Goal: Task Accomplishment & Management: Use online tool/utility

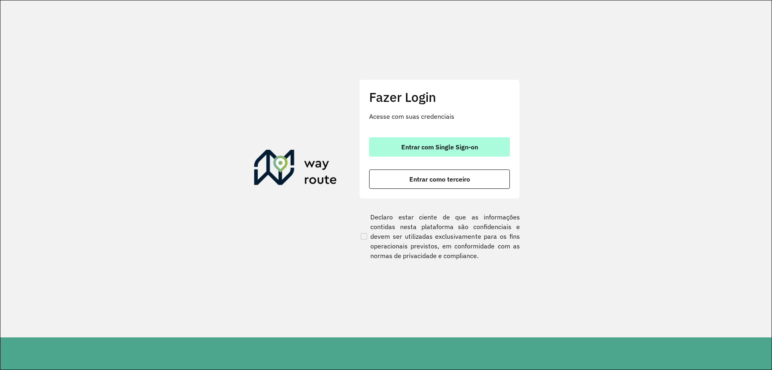
click at [462, 152] on button "Entrar com Single Sign-on" at bounding box center [439, 146] width 141 height 19
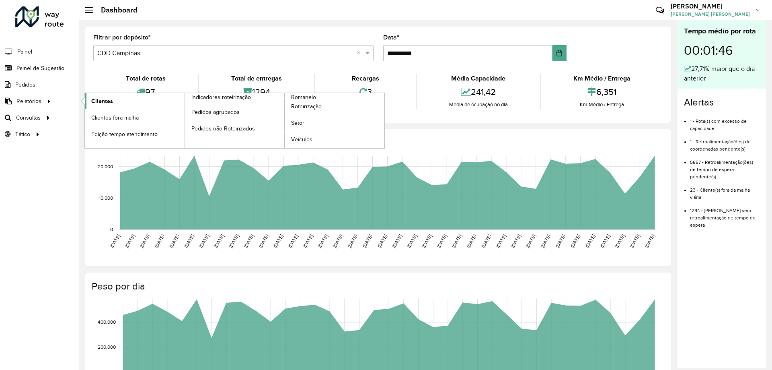
click at [100, 107] on link "Clientes" at bounding box center [135, 101] width 100 height 16
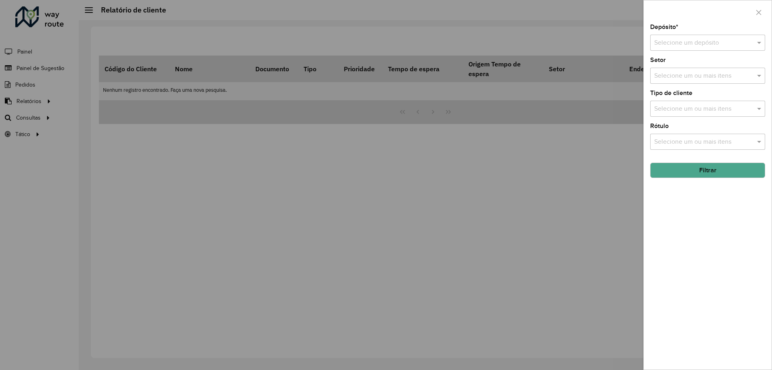
click at [710, 49] on div "Selecione um depósito" at bounding box center [708, 43] width 115 height 16
click at [687, 87] on ng-dropdown-panel "AS - CAMPINAS CDD Campinas" at bounding box center [708, 73] width 115 height 37
click at [757, 13] on icon "button" at bounding box center [759, 12] width 6 height 6
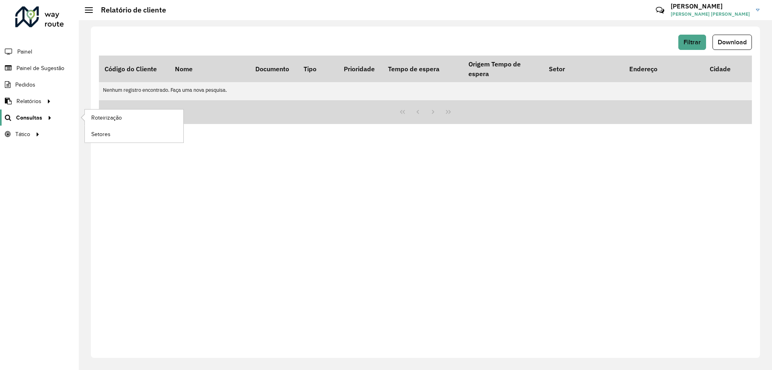
click at [47, 116] on icon at bounding box center [48, 117] width 7 height 12
click at [99, 117] on span "Roteirização" at bounding box center [107, 117] width 33 height 8
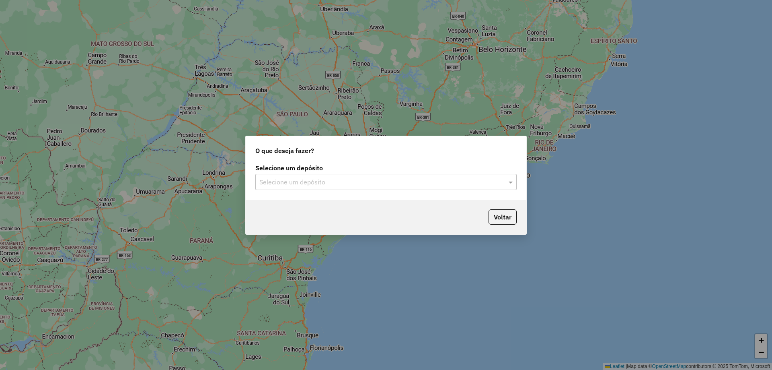
click at [278, 179] on input "text" at bounding box center [377, 182] width 237 height 10
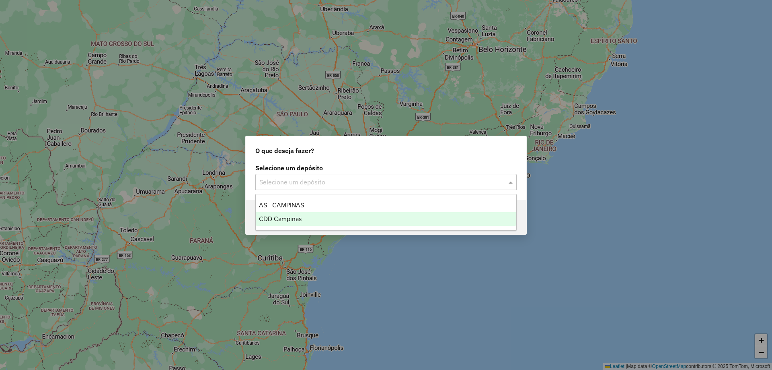
click at [281, 220] on span "CDD Campinas" at bounding box center [280, 218] width 43 height 7
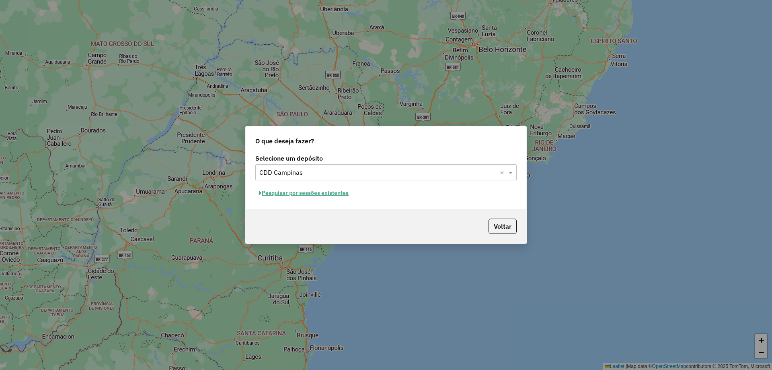
click at [325, 190] on button "Pesquisar por sessões existentes" at bounding box center [303, 193] width 97 height 12
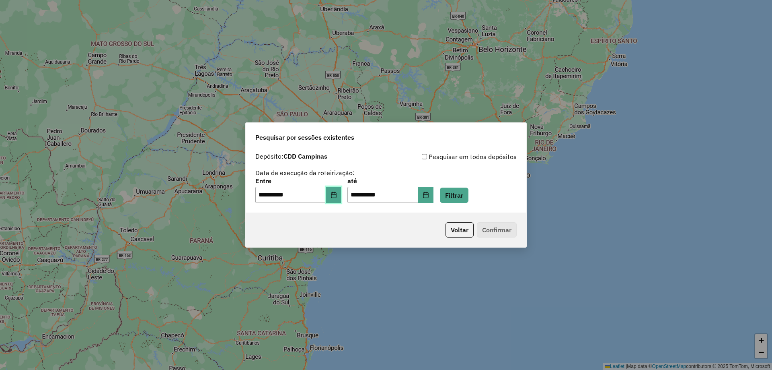
click at [336, 193] on icon "Choose Date" at bounding box center [333, 195] width 5 height 6
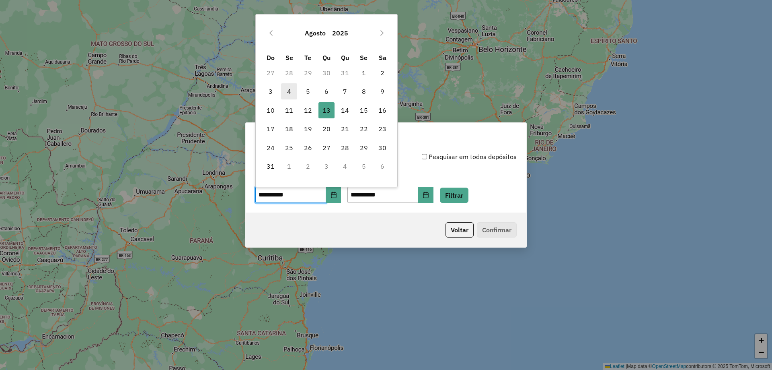
click at [287, 92] on span "4" at bounding box center [289, 91] width 16 height 16
type input "**********"
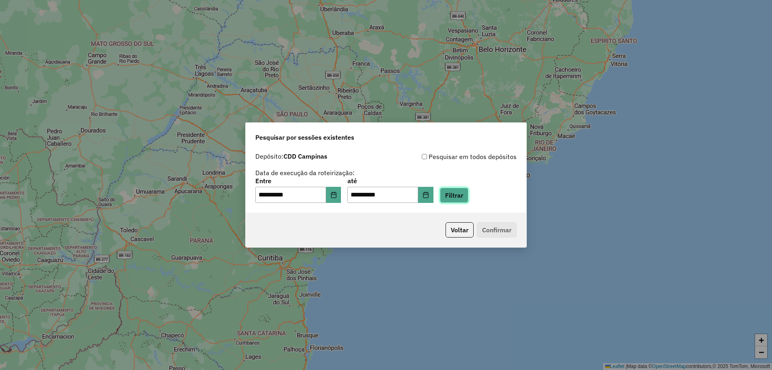
click at [465, 199] on button "Filtrar" at bounding box center [454, 194] width 29 height 15
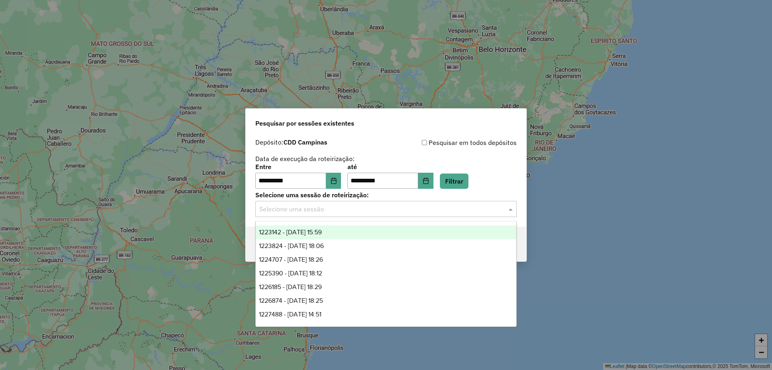
click at [371, 212] on input "text" at bounding box center [377, 209] width 237 height 10
click at [316, 233] on span "1223142 - 04/08/2025 15:59" at bounding box center [290, 232] width 63 height 7
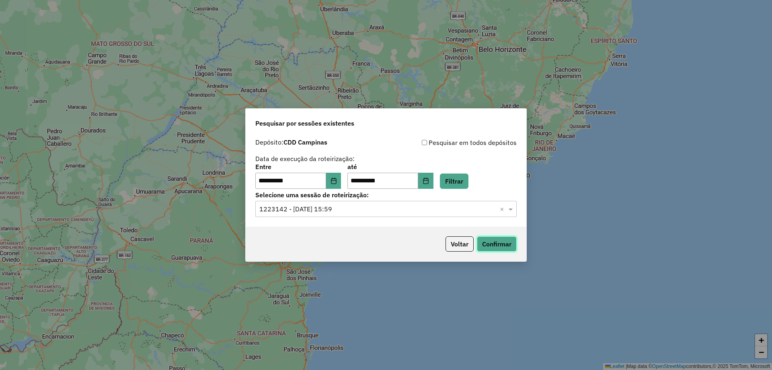
click at [483, 248] on button "Confirmar" at bounding box center [497, 243] width 40 height 15
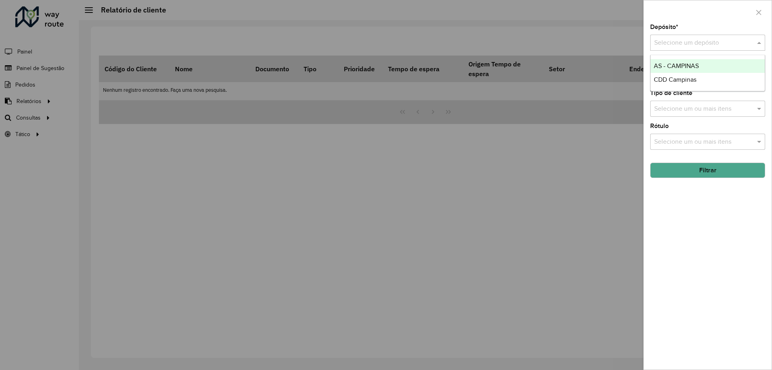
click at [699, 41] on input "text" at bounding box center [700, 43] width 91 height 10
click at [673, 80] on span "CDD Campinas" at bounding box center [675, 79] width 43 height 7
click at [686, 103] on div "Selecione um ou mais itens" at bounding box center [708, 109] width 115 height 16
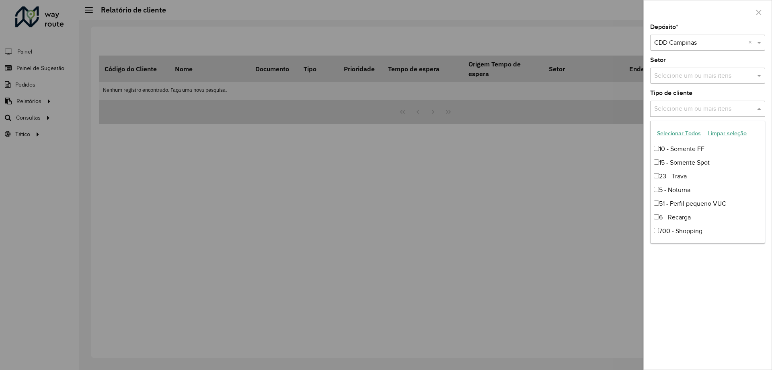
scroll to position [54, 0]
click at [697, 220] on div "81 - Zé Delivery" at bounding box center [708, 218] width 114 height 14
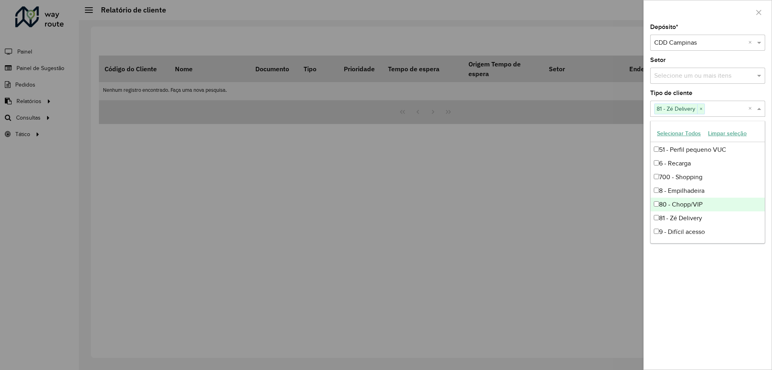
click at [729, 290] on div "Depósito * Selecione um depósito × CDD Campinas × Setor Selecione um ou mais it…" at bounding box center [708, 196] width 128 height 345
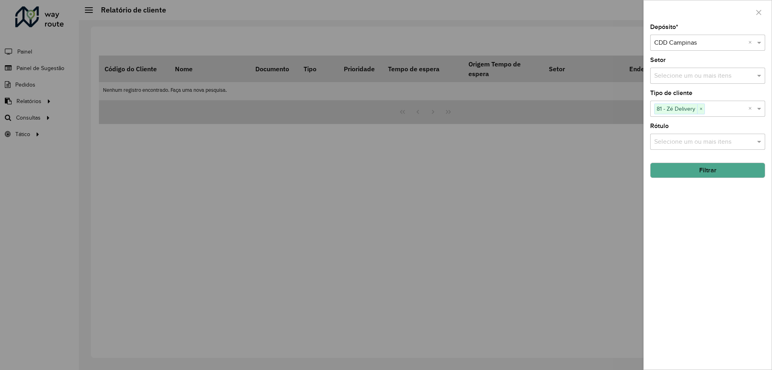
click at [728, 172] on button "Filtrar" at bounding box center [708, 170] width 115 height 15
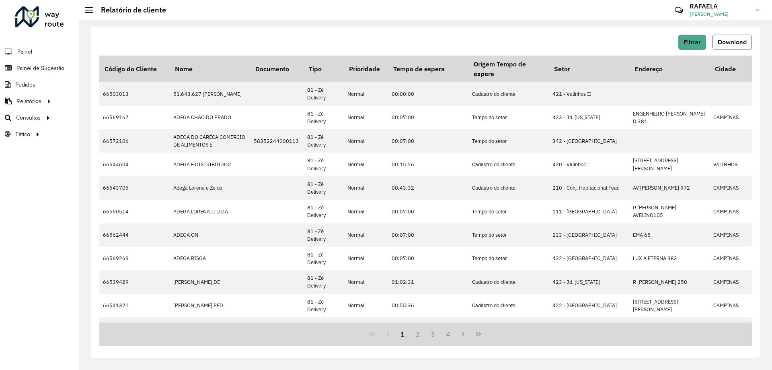
click at [743, 38] on button "Download" at bounding box center [732, 42] width 39 height 15
